Goal: Task Accomplishment & Management: Complete application form

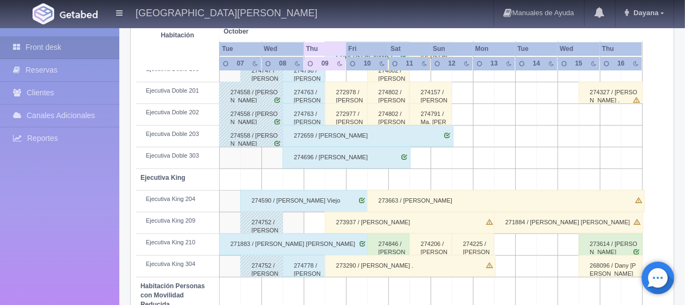
scroll to position [379, 0]
click at [356, 88] on div "272978 / [PERSON_NAME]" at bounding box center [346, 93] width 43 height 22
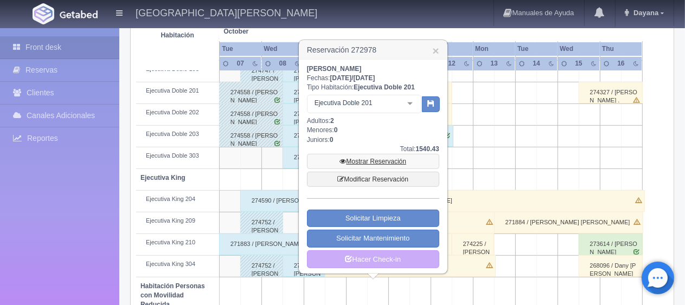
drag, startPoint x: 391, startPoint y: 156, endPoint x: 440, endPoint y: 162, distance: 49.7
click at [391, 156] on link "Mostrar Reservación" at bounding box center [373, 161] width 132 height 15
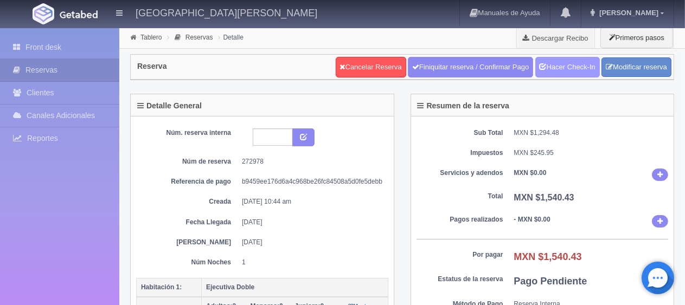
click at [577, 64] on link "Hacer Check-In" at bounding box center [567, 67] width 65 height 21
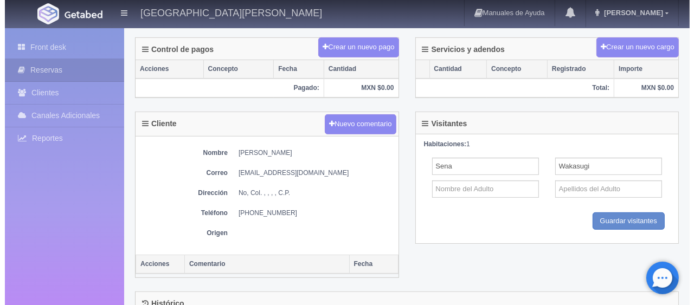
scroll to position [217, 0]
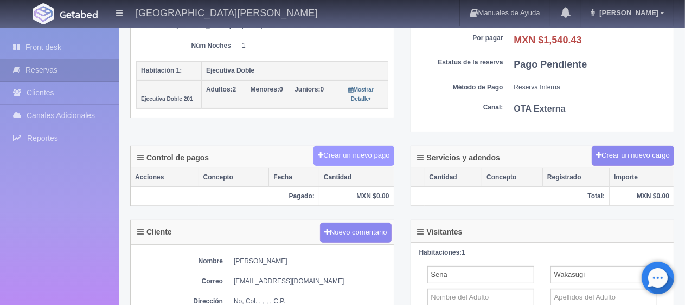
click at [353, 150] on button "Crear un nuevo pago" at bounding box center [353, 156] width 80 height 20
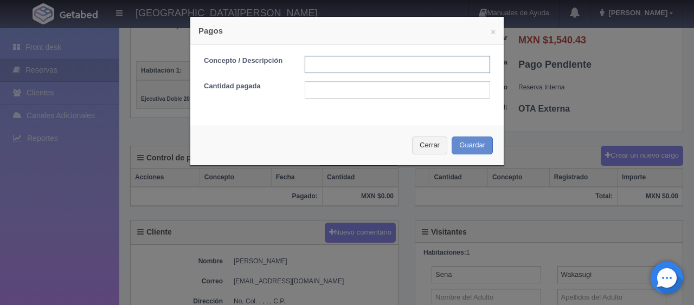
click at [360, 60] on input "text" at bounding box center [397, 64] width 185 height 17
type input "Total Tarjeta"
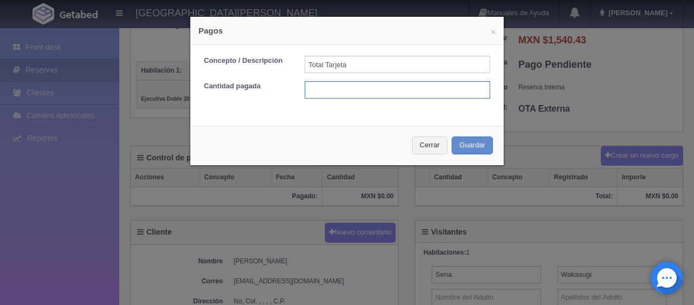
click at [376, 86] on input "text" at bounding box center [397, 89] width 185 height 17
type input "1540.43"
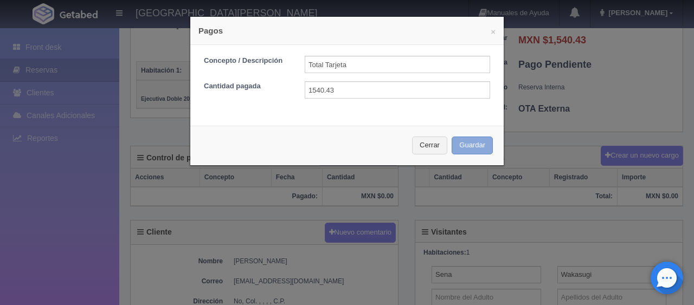
click at [468, 142] on button "Guardar" at bounding box center [472, 146] width 41 height 18
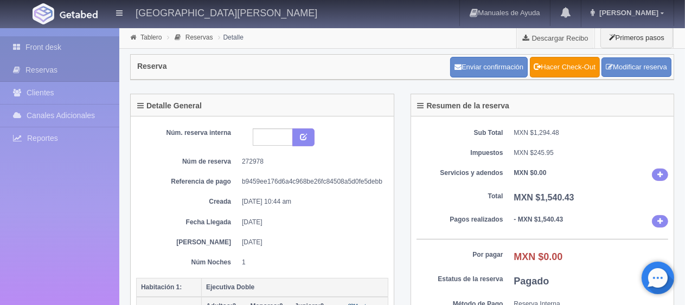
click at [56, 49] on link "Front desk" at bounding box center [59, 47] width 119 height 22
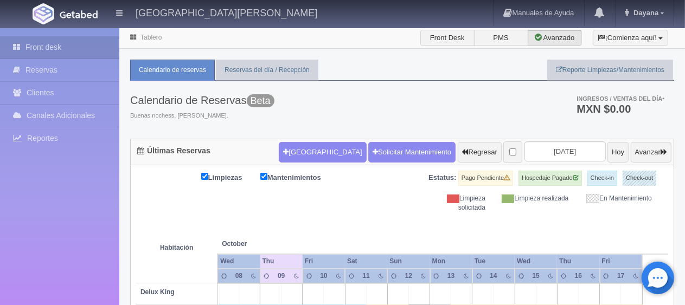
scroll to position [379, 0]
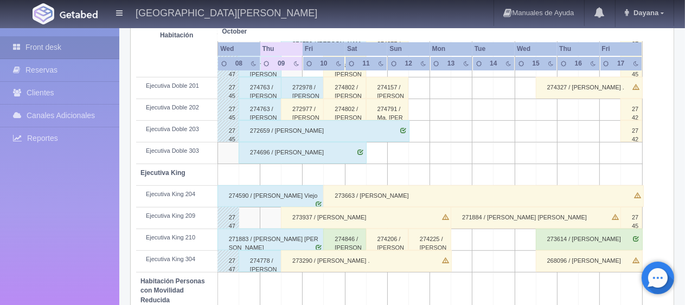
click at [310, 108] on div "272977 / [PERSON_NAME]" at bounding box center [302, 110] width 43 height 22
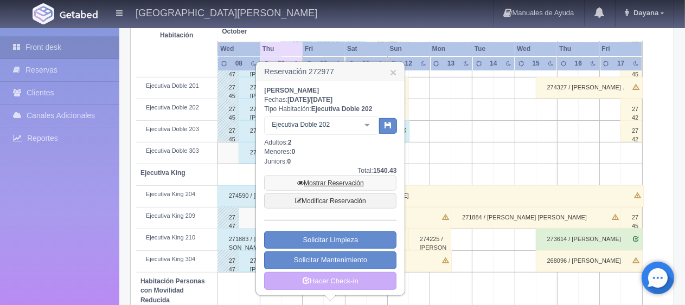
click at [347, 184] on link "Mostrar Reservación" at bounding box center [330, 183] width 132 height 15
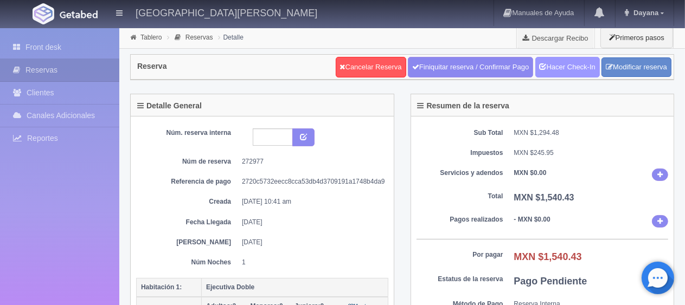
click at [568, 61] on link "Hacer Check-In" at bounding box center [567, 67] width 65 height 21
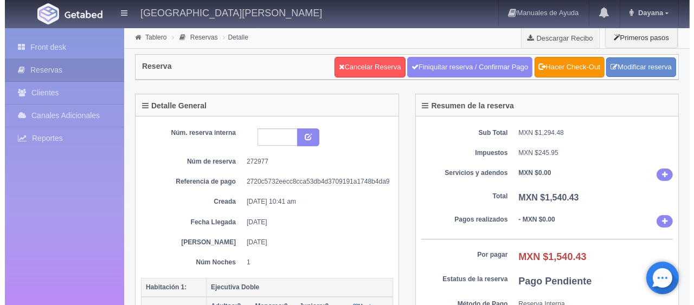
scroll to position [163, 0]
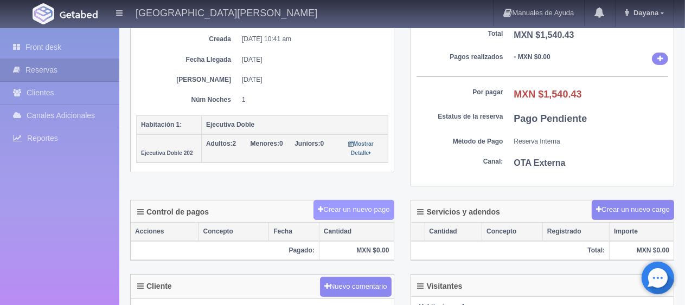
click at [387, 203] on button "Crear un nuevo pago" at bounding box center [353, 210] width 80 height 20
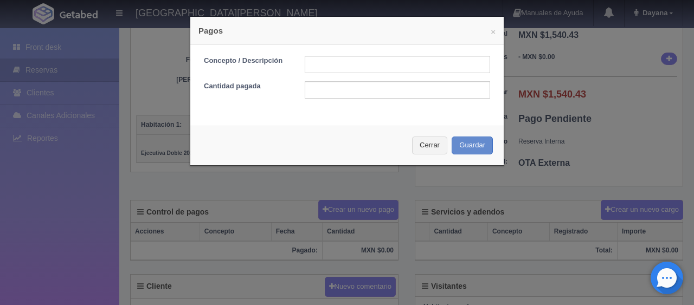
click at [395, 54] on div "Concepto / Descripción Cantidad pagada" at bounding box center [346, 81] width 313 height 73
click at [384, 64] on input "text" at bounding box center [397, 64] width 185 height 17
type input "Total Tarjeta"
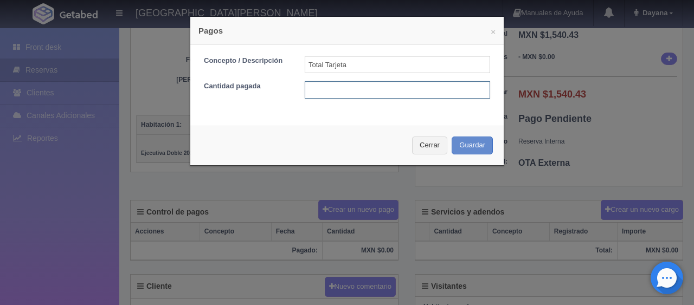
click at [389, 86] on input "text" at bounding box center [397, 89] width 185 height 17
type input "1540.43"
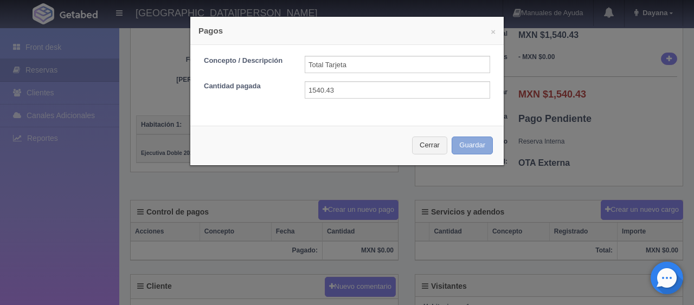
click at [475, 146] on button "Guardar" at bounding box center [472, 146] width 41 height 18
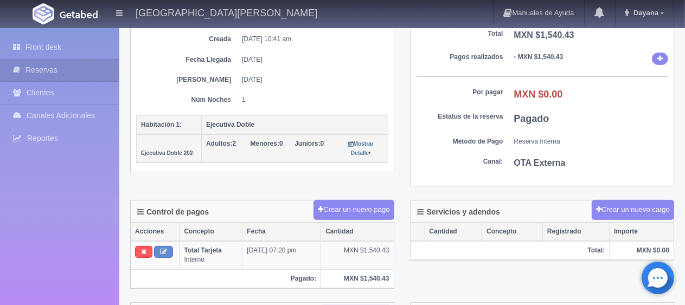
scroll to position [163, 0]
click at [355, 176] on div "Detalle General Núm. reserva interna Núm de reserva 272977 Referencia de pago 2…" at bounding box center [262, 58] width 280 height 255
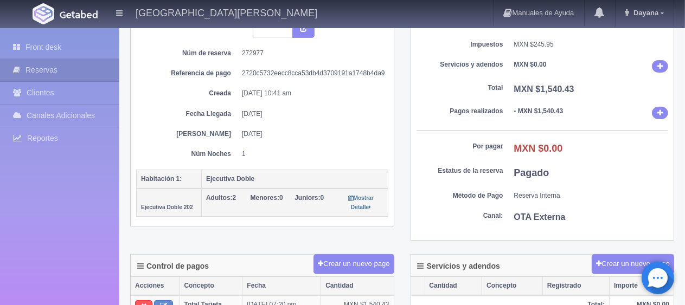
scroll to position [0, 0]
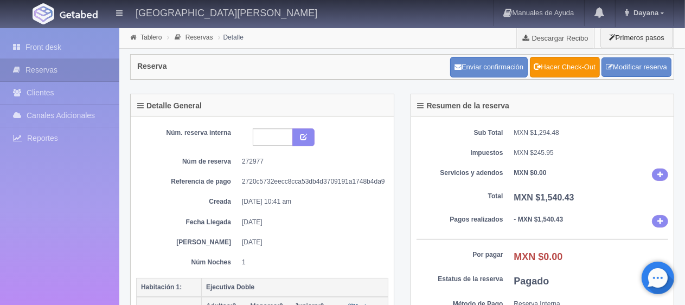
click at [487, 192] on dt "Total" at bounding box center [459, 196] width 87 height 9
click at [442, 221] on dt "Pagos realizados" at bounding box center [459, 219] width 87 height 9
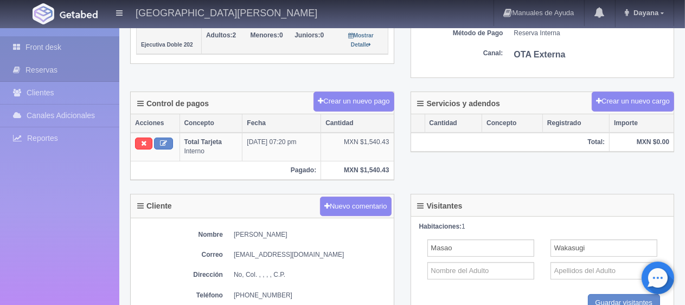
click at [50, 48] on link "Front desk" at bounding box center [59, 47] width 119 height 22
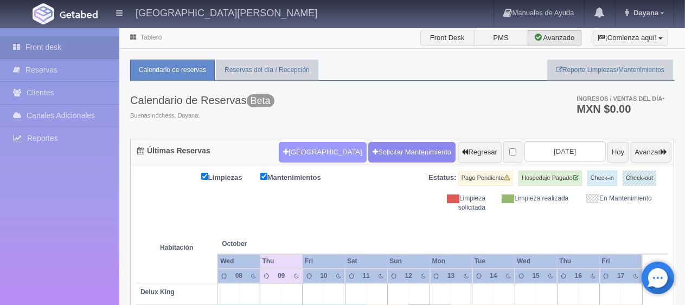
click at [295, 150] on button "[GEOGRAPHIC_DATA]" at bounding box center [322, 152] width 87 height 21
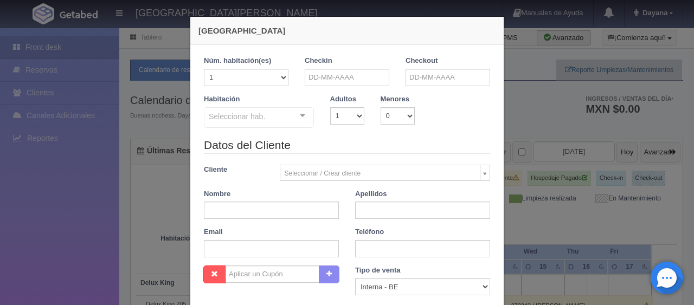
checkbox input "false"
click at [354, 73] on input "text" at bounding box center [347, 77] width 85 height 17
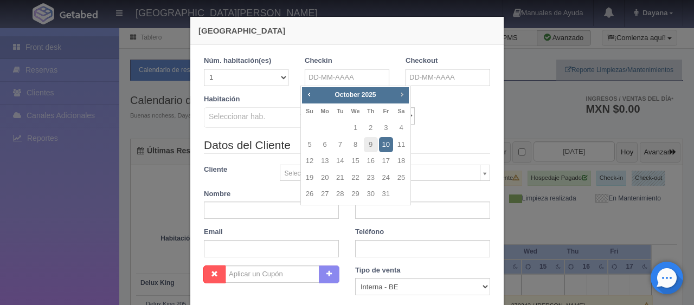
click at [403, 96] on span "Next" at bounding box center [401, 94] width 9 height 9
click at [324, 166] on link "10" at bounding box center [325, 161] width 14 height 16
type input "[DATE]"
checkbox input "false"
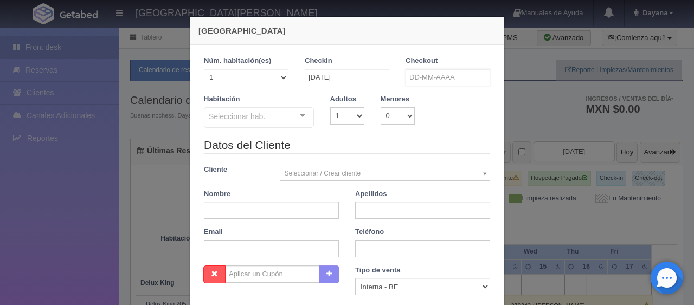
click at [454, 77] on input "text" at bounding box center [447, 77] width 85 height 17
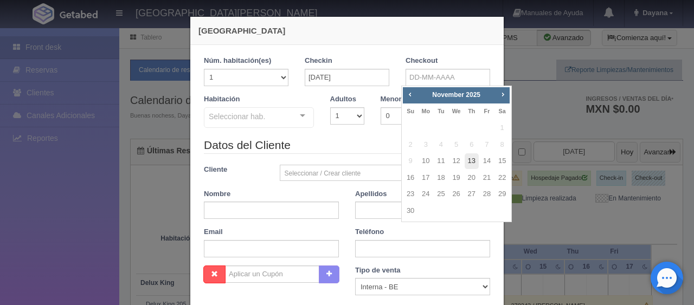
click at [466, 159] on link "13" at bounding box center [472, 161] width 14 height 16
type input "[DATE]"
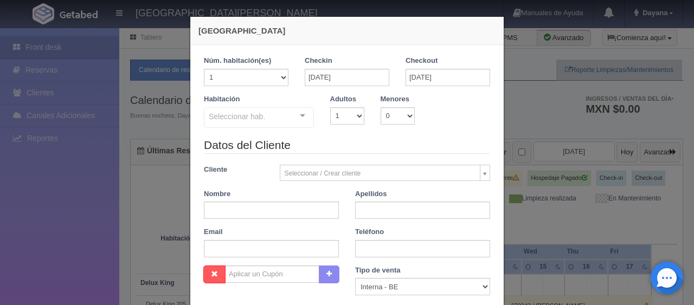
click at [272, 114] on div "Seleccionar hab." at bounding box center [259, 117] width 110 height 21
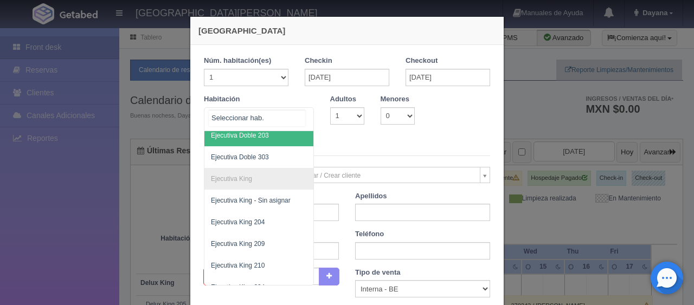
scroll to position [321, 0]
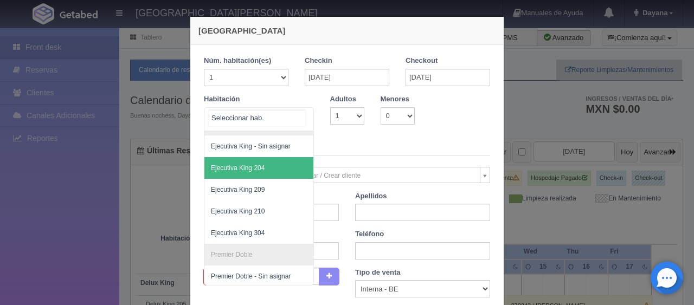
click at [265, 169] on span "Ejecutiva King 204" at bounding box center [295, 168] width 182 height 22
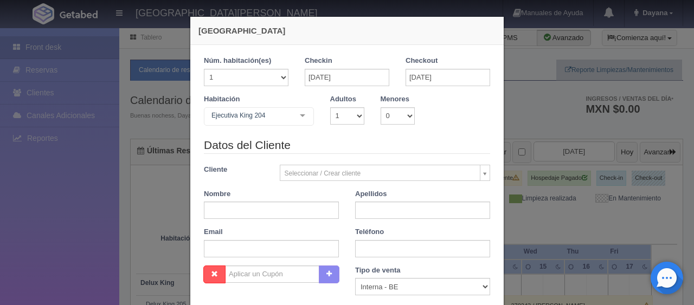
checkbox input "false"
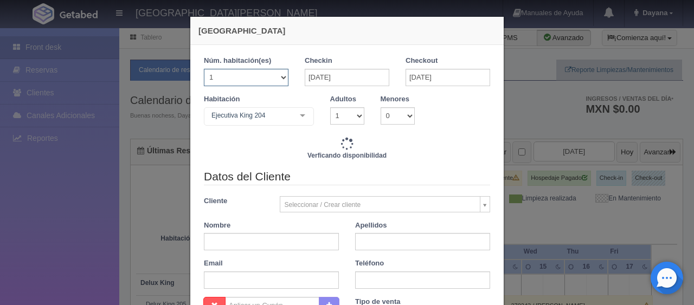
click at [269, 79] on select "1 2 3 4 5 6 7 8 9 10 11 12 13 14 15 16 17 18 19 20" at bounding box center [246, 77] width 85 height 17
click at [395, 146] on div "Verficando disponibilidad" at bounding box center [347, 152] width 286 height 31
click at [271, 83] on select "1 2 3 4 5 6 7 8 9 10 11 12 13 14 15 16 17 18 19 20" at bounding box center [246, 77] width 85 height 17
click at [362, 145] on div "Verficando disponibilidad" at bounding box center [347, 152] width 286 height 31
click at [345, 121] on select "1 2 3 4 5 6 7 8 9 10" at bounding box center [347, 115] width 34 height 17
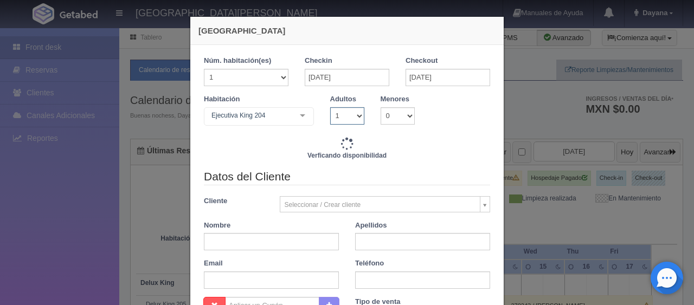
select select "2"
click at [330, 107] on select "1 2 3 4 5 6 7 8 9 10" at bounding box center [347, 115] width 34 height 17
checkbox input "false"
type input "3897.00"
checkbox input "false"
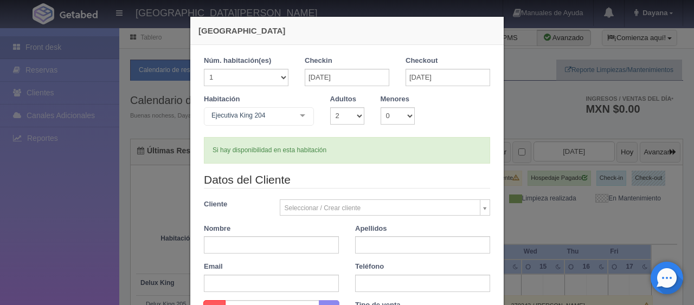
click at [443, 156] on div "Si hay disponibilidad en esta habitación" at bounding box center [347, 150] width 286 height 27
click at [257, 88] on div "Núm. habitación(es) 1 2 3 4 5 6 7 8 9 10 11 12 13 14 15 16 17 18 19 20" at bounding box center [246, 75] width 101 height 38
click at [255, 70] on select "1 2 3 4 5 6 7 8 9 10 11 12 13 14 15 16 17 18 19 20" at bounding box center [246, 77] width 85 height 17
click at [366, 175] on legend "Datos del Cliente" at bounding box center [347, 180] width 286 height 17
click at [256, 81] on select "1 2 3 4 5 6 7 8 9 10 11 12 13 14 15 16 17 18 19 20" at bounding box center [246, 77] width 85 height 17
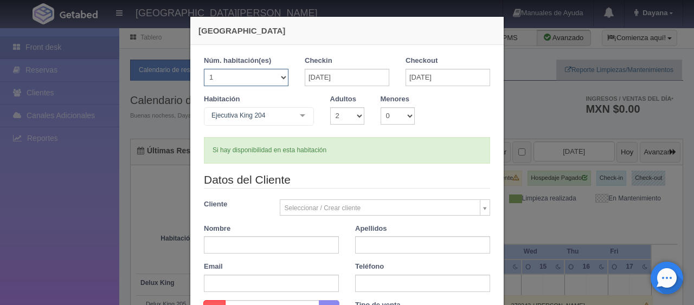
type input "4647.00"
checkbox input "false"
select select "3"
click at [204, 69] on select "1 2 3 4 5 6 7 8 9 10 11 12 13 14 15 16 17 18 19 20" at bounding box center [246, 77] width 85 height 17
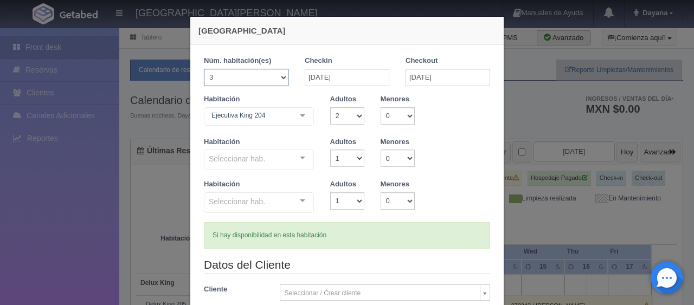
checkbox input "false"
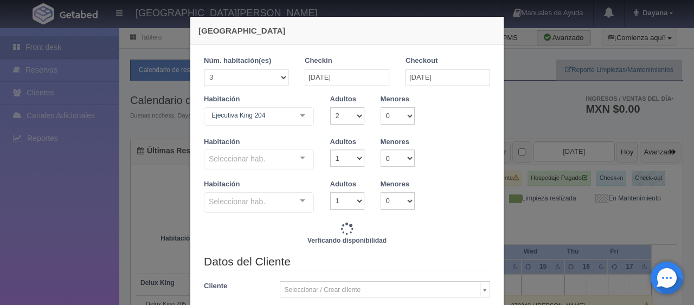
click at [272, 172] on div "Habitación Seleccionar hab. Ejecutiva King Ejecutiva King - Sin asignar Ejecuti…" at bounding box center [347, 158] width 302 height 43
click at [271, 157] on div "Seleccionar hab." at bounding box center [259, 160] width 110 height 21
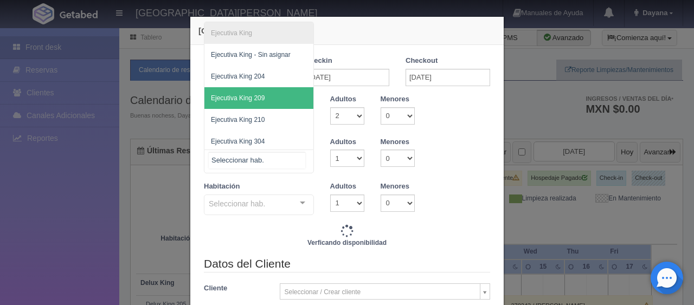
drag, startPoint x: 262, startPoint y: 98, endPoint x: 272, endPoint y: 118, distance: 22.3
click at [262, 99] on span "Ejecutiva King 209" at bounding box center [258, 98] width 109 height 22
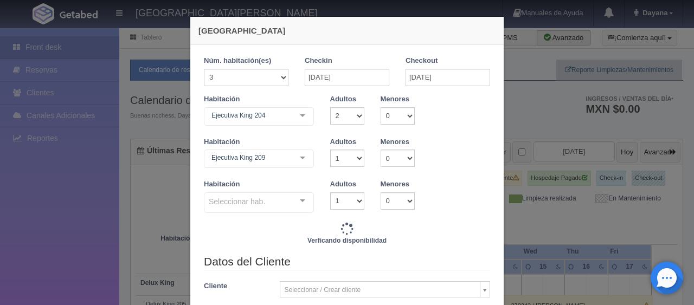
type input "12441.00"
checkbox input "false"
click at [279, 205] on div "Seleccionar hab." at bounding box center [259, 202] width 110 height 21
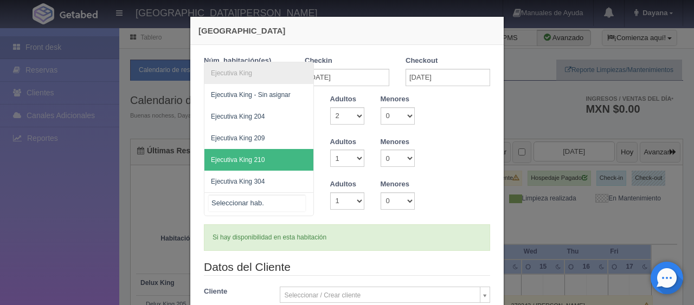
click at [277, 159] on span "Ejecutiva King 210" at bounding box center [258, 160] width 109 height 22
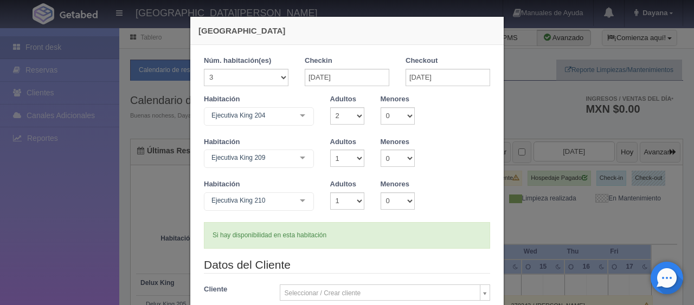
click at [353, 239] on div "Si hay disponibilidad en esta habitación" at bounding box center [347, 235] width 286 height 27
click at [349, 162] on select "1 2 3 4 5 6 7 8 9 10" at bounding box center [347, 158] width 34 height 17
select select "2"
click at [330, 150] on select "1 2 3 4 5 6 7 8 9 10" at bounding box center [347, 158] width 34 height 17
checkbox input "false"
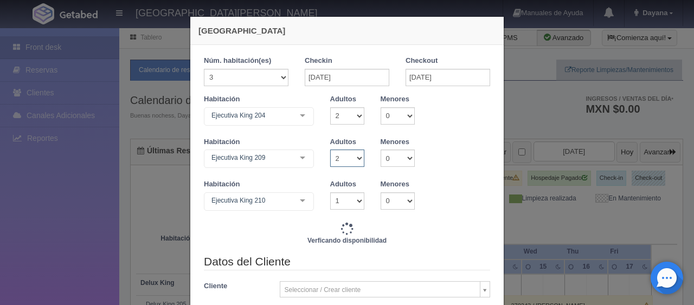
type input "13191.00"
checkbox input "false"
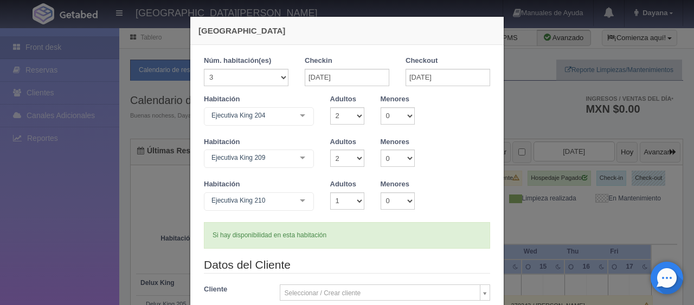
click at [342, 216] on div "Habitación Ejecutiva King 210 Ejecutiva King Ejecutiva King - Sin asignar Ejecu…" at bounding box center [347, 200] width 302 height 43
click at [343, 204] on select "1 2 3 4 5 6 7 8 9 10" at bounding box center [347, 200] width 34 height 17
select select "2"
click at [330, 192] on select "1 2 3 4 5 6 7 8 9 10" at bounding box center [347, 200] width 34 height 17
checkbox input "false"
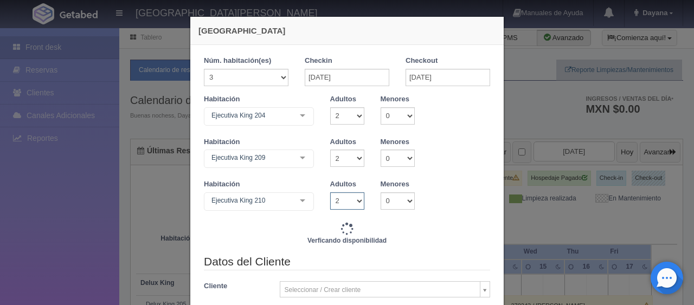
click at [342, 199] on select "1 2 3 4 5 6 7 8 9 10" at bounding box center [347, 200] width 34 height 17
type input "13941.00"
checkbox input "false"
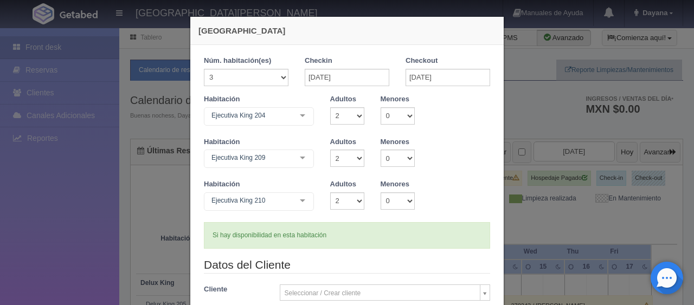
click at [291, 231] on div "Si hay disponibilidad en esta habitación" at bounding box center [347, 235] width 286 height 27
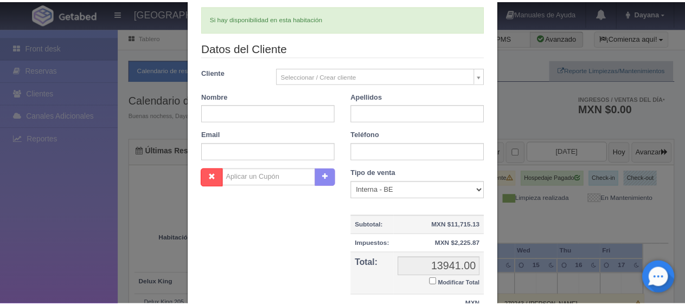
scroll to position [0, 0]
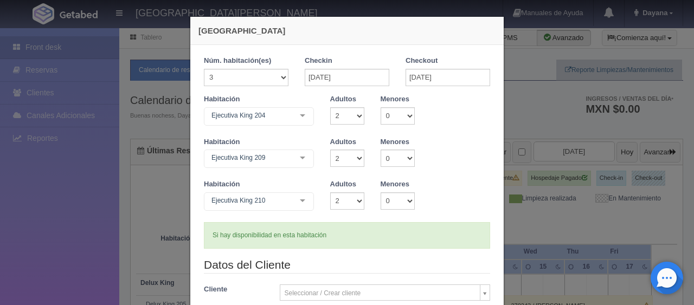
click at [644, 168] on div "[GEOGRAPHIC_DATA] 1 Núm. habitación(es) 1 2 3 4 5 6 7 8 9 10 11 12 13 14 15 16 …" at bounding box center [347, 152] width 694 height 305
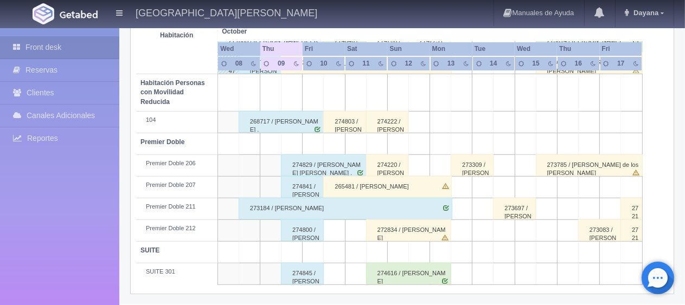
scroll to position [198, 0]
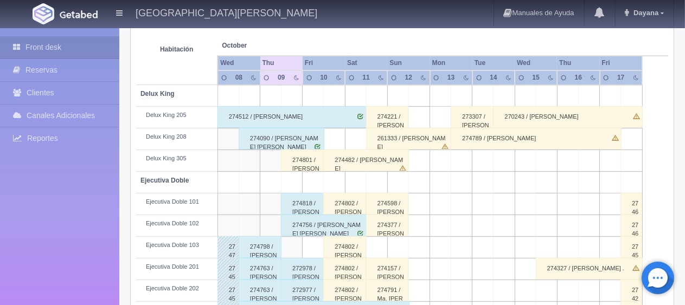
click at [138, 172] on td "Ejecutiva Doble" at bounding box center [176, 183] width 81 height 22
